Goal: Use online tool/utility: Utilize a website feature to perform a specific function

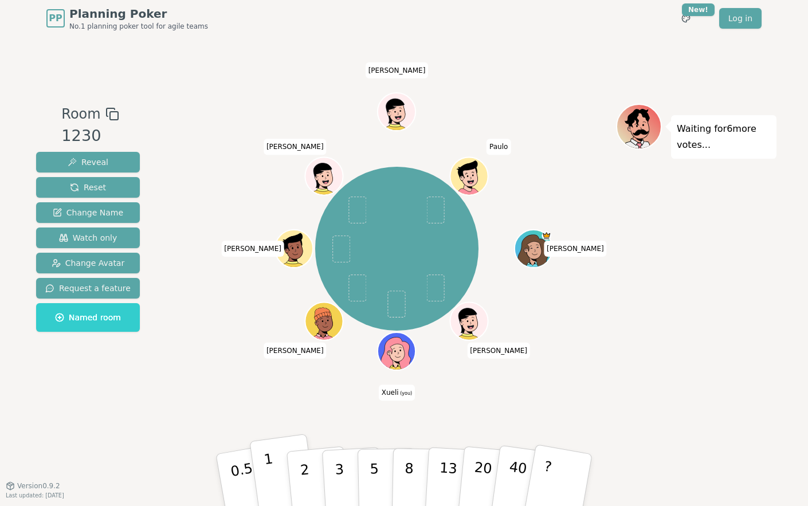
click at [273, 473] on button "1" at bounding box center [283, 480] width 68 height 93
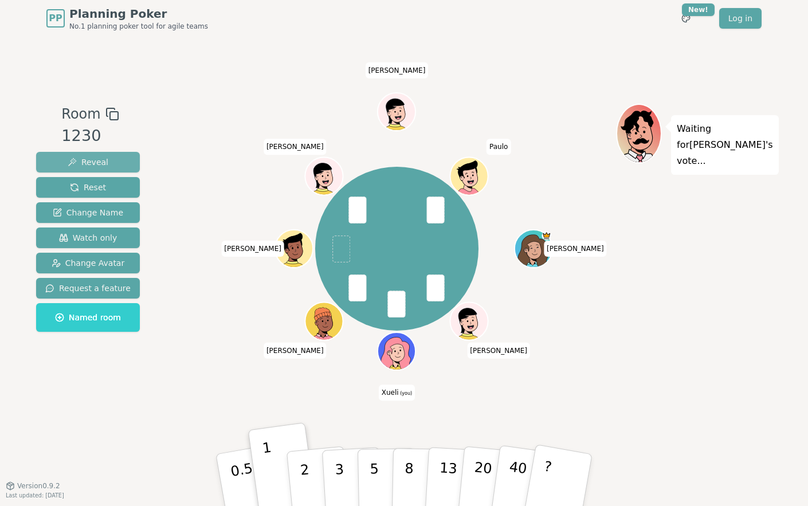
click at [105, 161] on button "Reveal" at bounding box center [88, 162] width 104 height 21
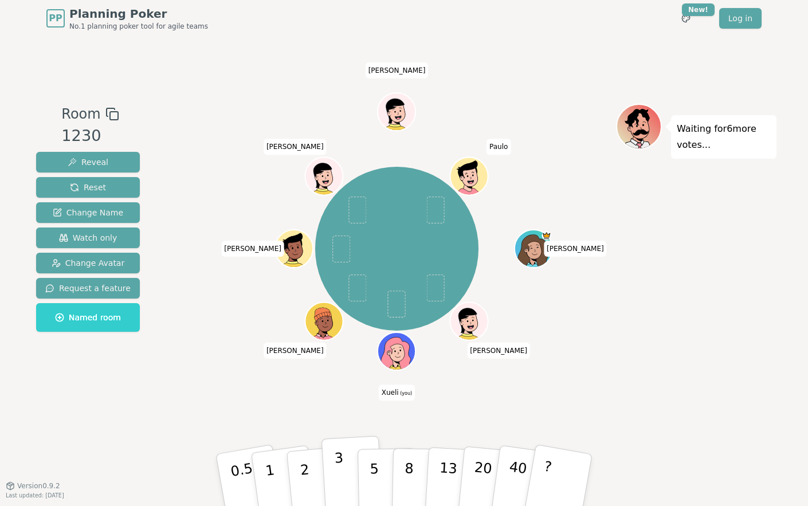
click at [345, 473] on button "3" at bounding box center [353, 480] width 62 height 89
click at [346, 474] on button "3" at bounding box center [353, 480] width 62 height 89
click at [277, 474] on button "1" at bounding box center [283, 480] width 68 height 93
click at [276, 475] on button "1" at bounding box center [283, 480] width 68 height 93
click at [293, 477] on button "2" at bounding box center [317, 480] width 65 height 91
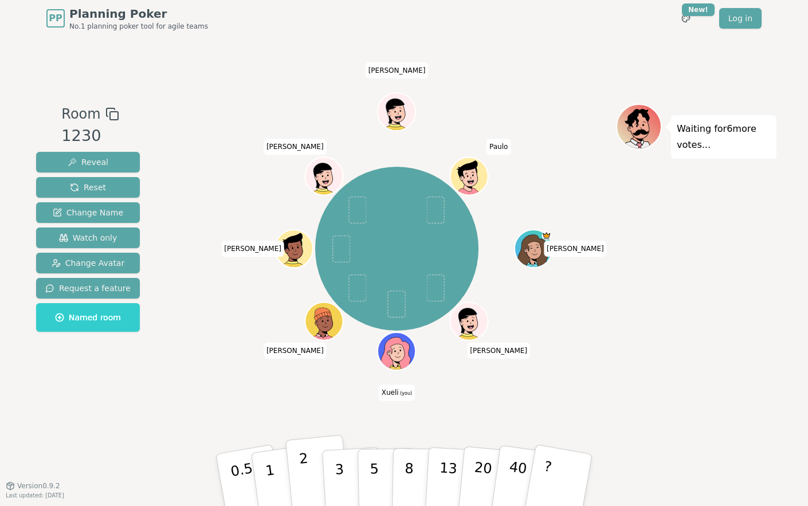
click at [303, 475] on p "2" at bounding box center [306, 481] width 15 height 62
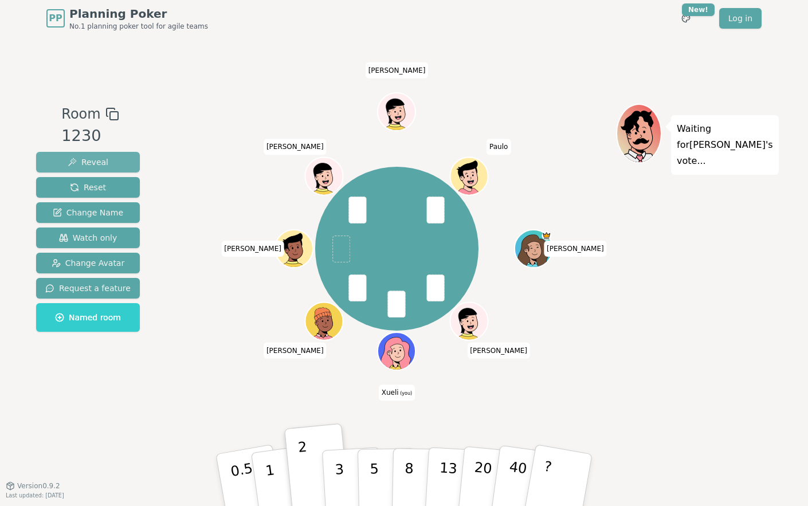
click at [102, 162] on span "Reveal" at bounding box center [88, 161] width 41 height 11
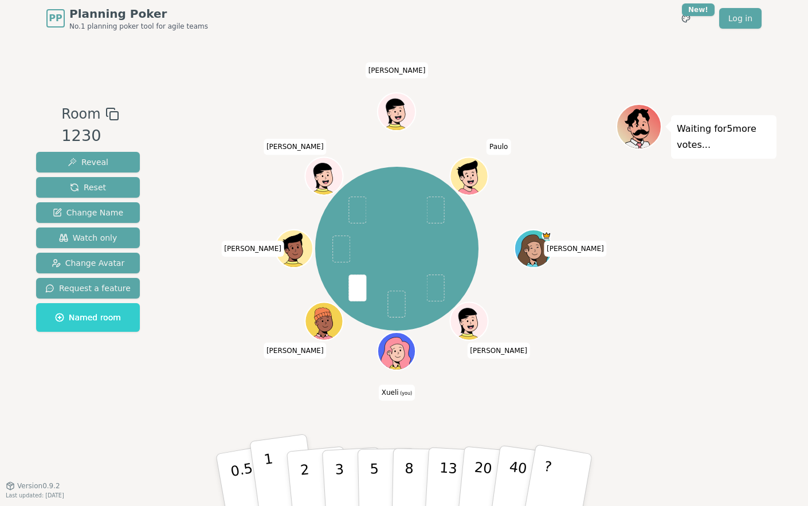
click at [273, 481] on button "1" at bounding box center [283, 480] width 68 height 93
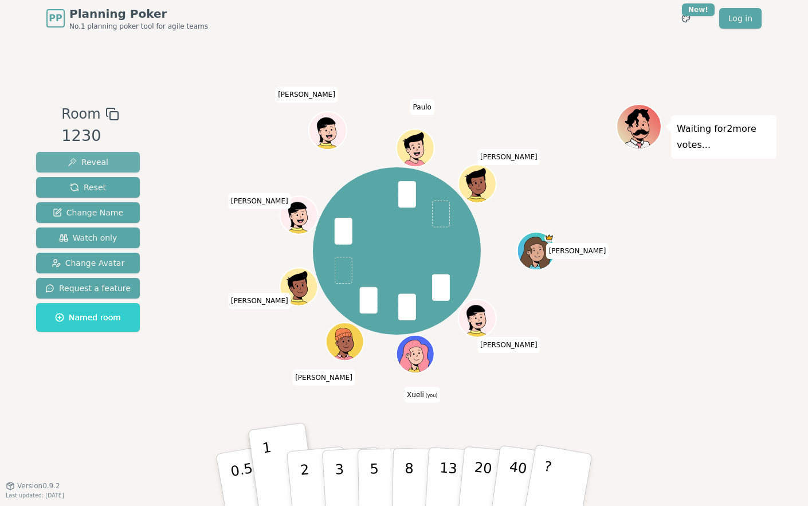
click at [107, 162] on button "Reveal" at bounding box center [88, 162] width 104 height 21
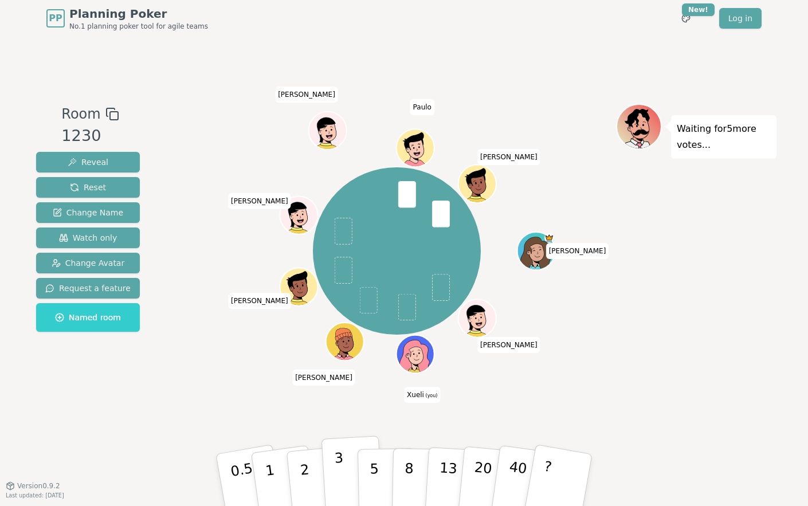
click at [338, 472] on p "3" at bounding box center [340, 481] width 13 height 62
click at [304, 479] on p "2" at bounding box center [306, 481] width 15 height 62
click at [311, 472] on button "2" at bounding box center [317, 480] width 65 height 91
click at [275, 477] on button "1" at bounding box center [283, 480] width 68 height 93
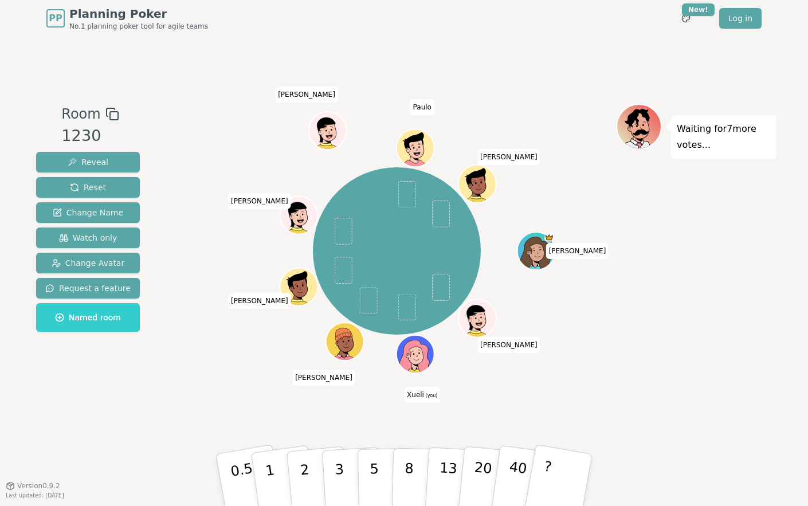
click at [527, 374] on div "[PERSON_NAME] [PERSON_NAME] Xueli (you) [PERSON_NAME] [PERSON_NAME] [PERSON_NAM…" at bounding box center [397, 251] width 438 height 254
click at [369, 474] on button "5" at bounding box center [387, 480] width 59 height 87
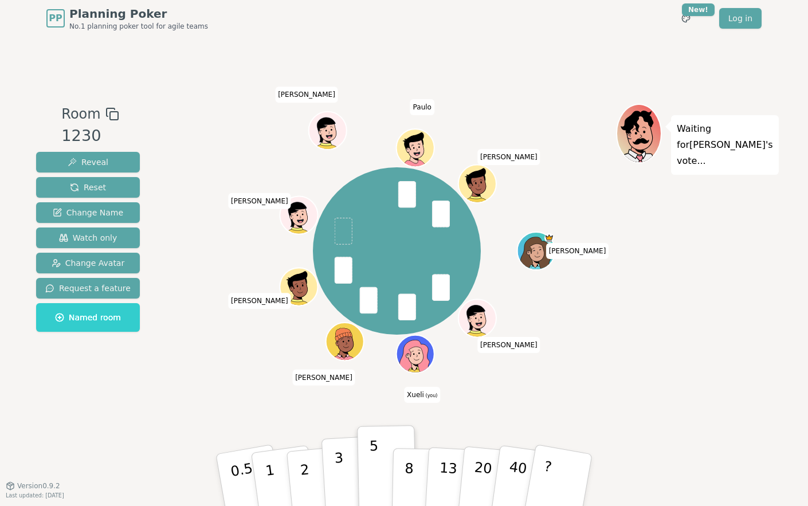
click at [340, 463] on p "3" at bounding box center [340, 481] width 13 height 62
click at [373, 464] on p "5" at bounding box center [375, 480] width 10 height 62
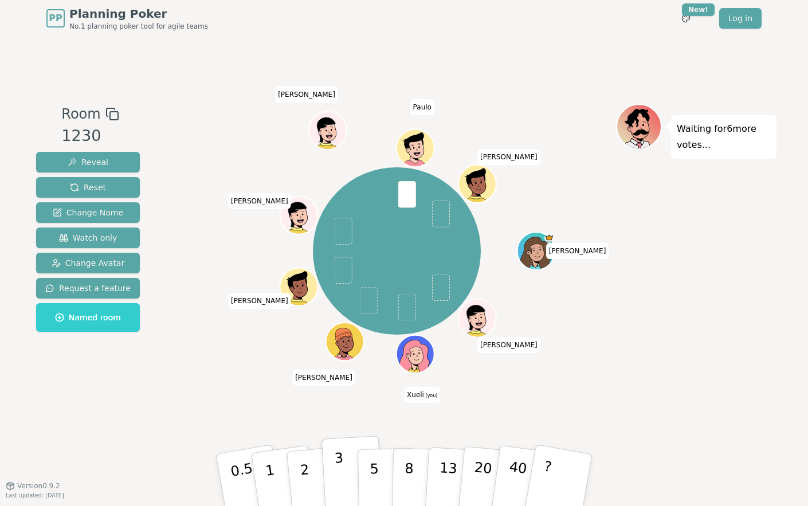
click at [347, 479] on button "3" at bounding box center [353, 480] width 62 height 89
click at [308, 467] on button "2" at bounding box center [317, 480] width 65 height 91
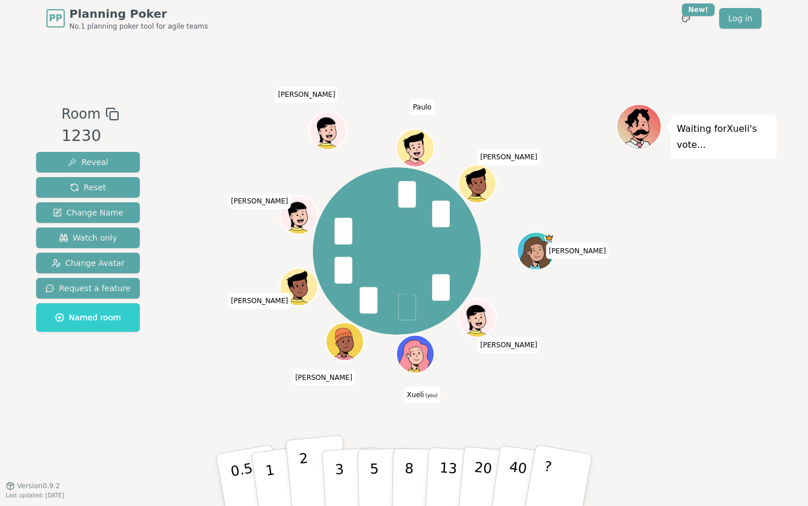
click at [290, 456] on button "2" at bounding box center [317, 480] width 65 height 91
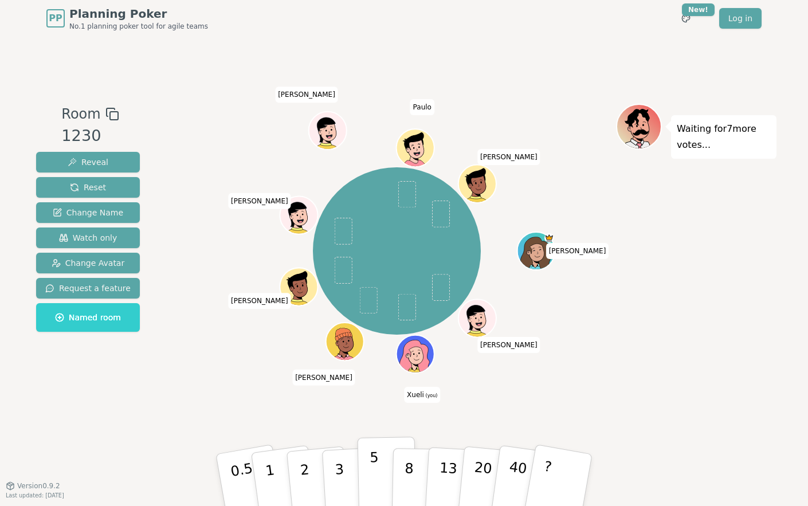
drag, startPoint x: 343, startPoint y: 483, endPoint x: 360, endPoint y: 473, distance: 19.6
click at [343, 483] on p "3" at bounding box center [341, 492] width 13 height 62
click at [308, 473] on p "2" at bounding box center [306, 481] width 15 height 62
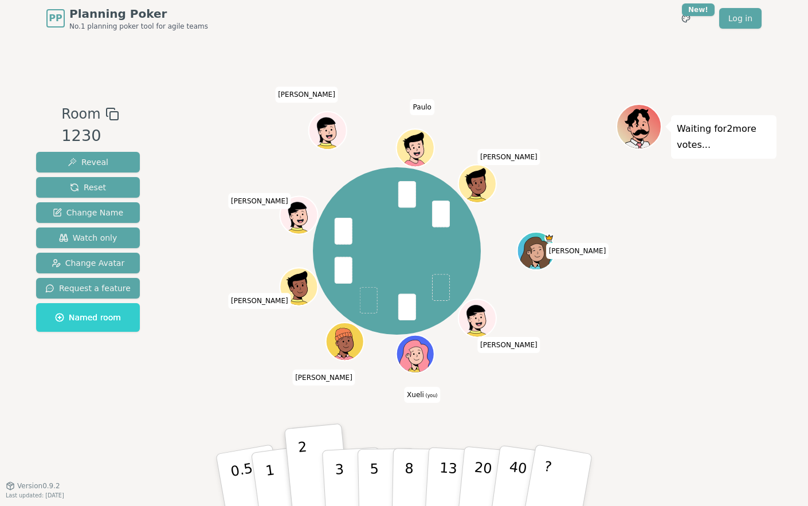
click at [542, 367] on div "[PERSON_NAME] [PERSON_NAME] Xueli (you) [PERSON_NAME] [PERSON_NAME] [PERSON_NAM…" at bounding box center [397, 251] width 438 height 254
click at [309, 467] on button "2" at bounding box center [317, 480] width 65 height 91
click at [444, 405] on div "[PERSON_NAME] [PERSON_NAME] Xueli (you) [PERSON_NAME] [PERSON_NAME] [PERSON_NAM…" at bounding box center [397, 261] width 438 height 315
